Goal: Information Seeking & Learning: Check status

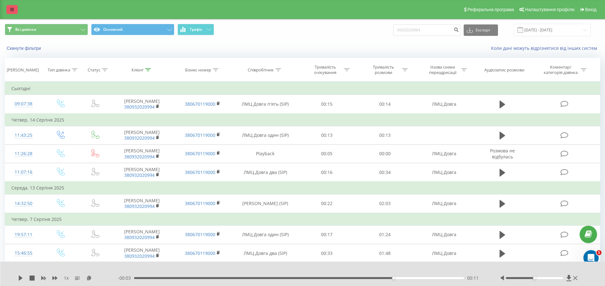
click at [11, 9] on icon at bounding box center [12, 9] width 4 height 4
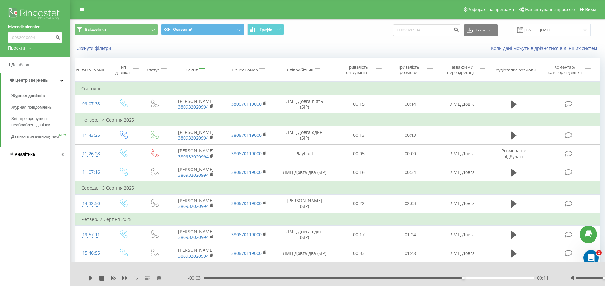
click at [31, 157] on span "Аналiтика" at bounding box center [25, 154] width 20 height 5
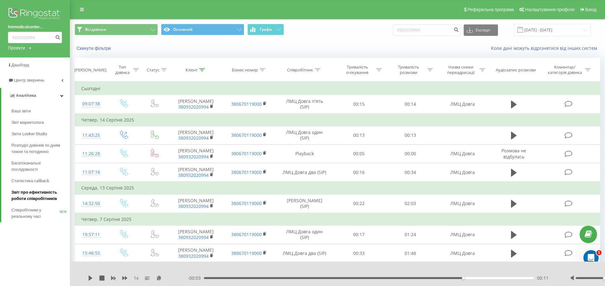
click at [31, 197] on span "Звіт про ефективність роботи співробітників" at bounding box center [38, 195] width 55 height 13
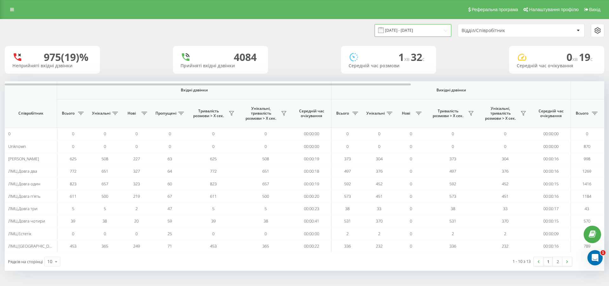
click at [395, 31] on input "21.07.2025 - 21.08.2025" at bounding box center [413, 30] width 77 height 12
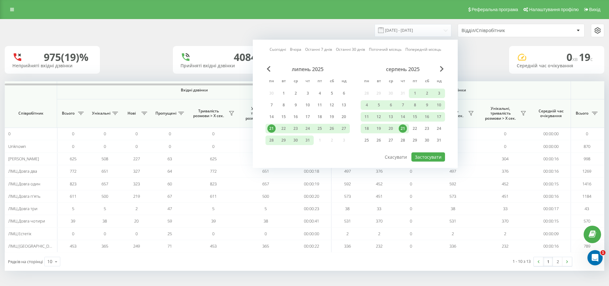
click at [282, 50] on link "Сьогодні" at bounding box center [278, 49] width 17 height 6
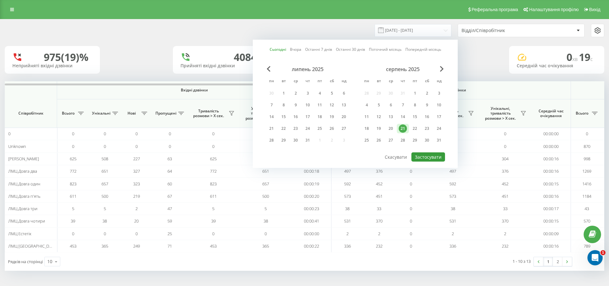
click at [421, 157] on button "Застосувати" at bounding box center [429, 156] width 34 height 9
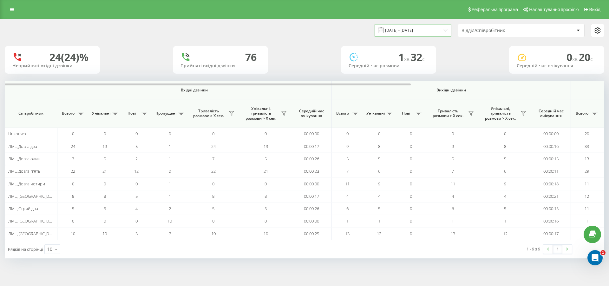
click at [408, 32] on input "21.08.2025 - 21.08.2025" at bounding box center [413, 30] width 77 height 12
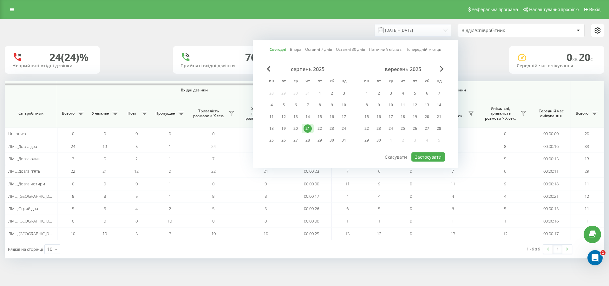
click at [370, 49] on link "Поточний місяць" at bounding box center [385, 49] width 33 height 6
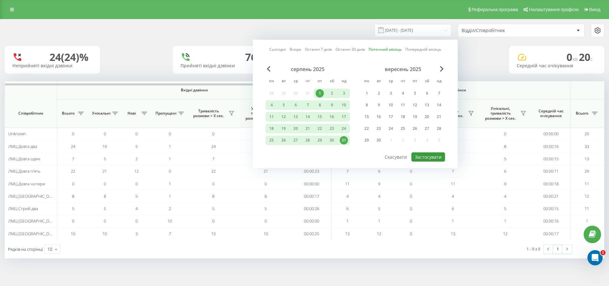
click at [423, 157] on button "Застосувати" at bounding box center [429, 156] width 34 height 9
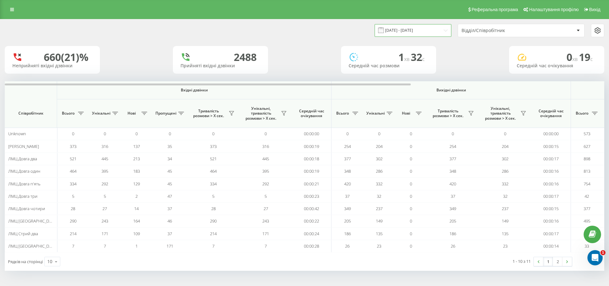
click at [403, 31] on input "01.08.2025 - 31.08.2025" at bounding box center [413, 30] width 77 height 12
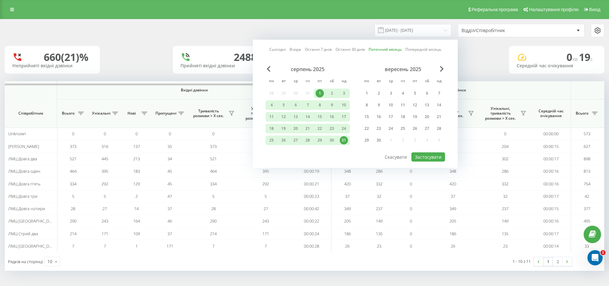
click at [282, 50] on link "Сьогодні" at bounding box center [278, 49] width 17 height 6
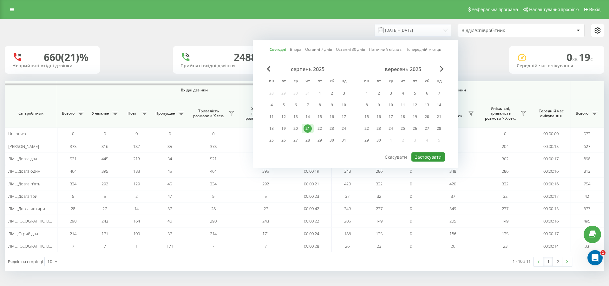
click at [431, 157] on button "Застосувати" at bounding box center [429, 156] width 34 height 9
type input "21.08.2025 - 21.08.2025"
